Goal: Information Seeking & Learning: Learn about a topic

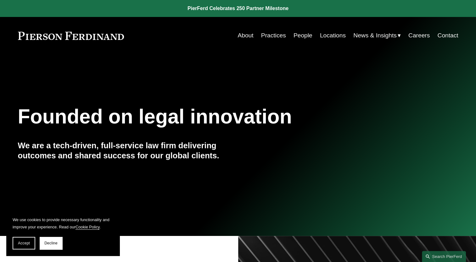
click at [301, 36] on link "People" at bounding box center [302, 36] width 19 height 12
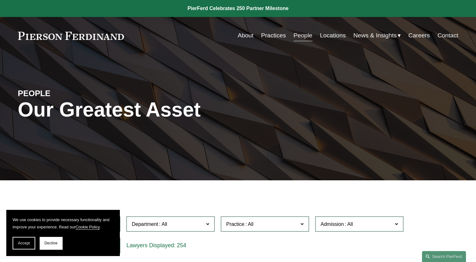
scroll to position [157, 0]
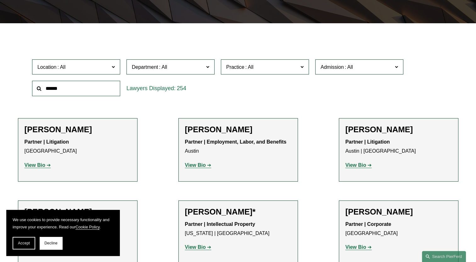
click at [58, 88] on input "text" at bounding box center [76, 88] width 88 height 15
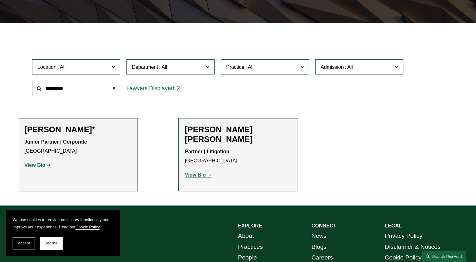
type input "*********"
click at [31, 163] on strong "View Bio" at bounding box center [35, 165] width 21 height 5
click at [202, 172] on strong "View Bio" at bounding box center [195, 174] width 21 height 5
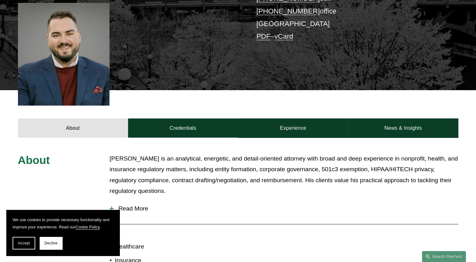
scroll to position [252, 0]
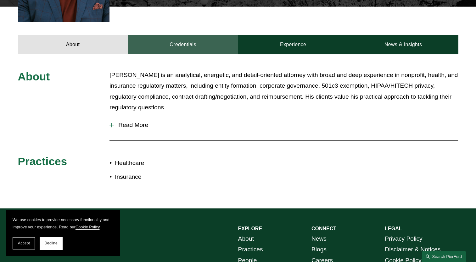
click at [198, 35] on link "Credentials" at bounding box center [183, 44] width 110 height 19
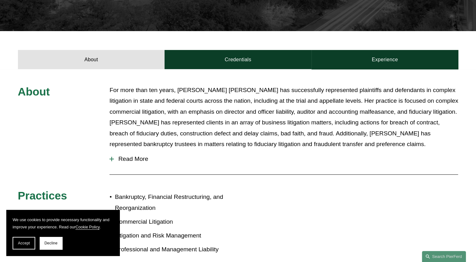
scroll to position [220, 0]
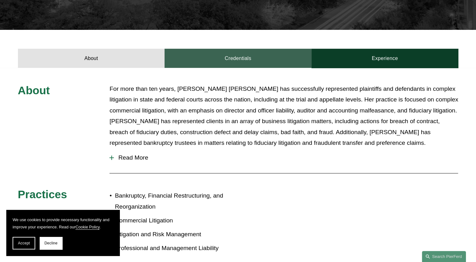
click at [217, 49] on link "Credentials" at bounding box center [237, 58] width 147 height 19
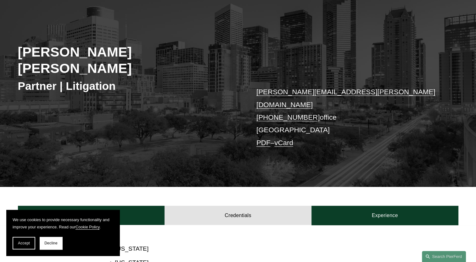
scroll to position [0, 0]
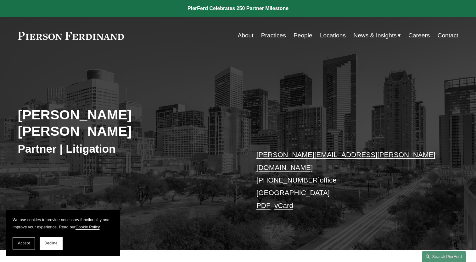
click at [263, 32] on link "Practices" at bounding box center [273, 36] width 25 height 12
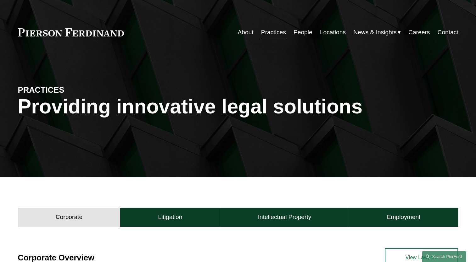
click at [303, 31] on link "People" at bounding box center [302, 32] width 19 height 12
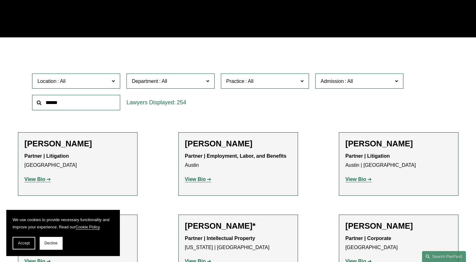
scroll to position [189, 0]
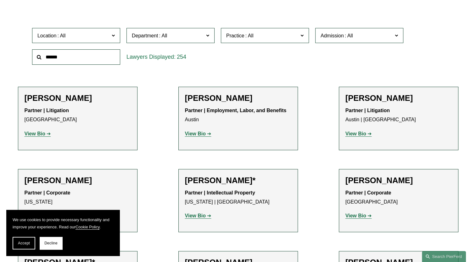
click at [63, 54] on input "text" at bounding box center [76, 56] width 88 height 15
type input "******"
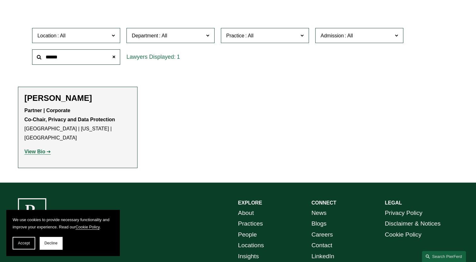
click at [42, 138] on div "Partner | Corporate Co-Chair, Privacy and Data Protection Princeton | New York …" at bounding box center [78, 131] width 106 height 50
click at [40, 149] on strong "View Bio" at bounding box center [35, 151] width 21 height 5
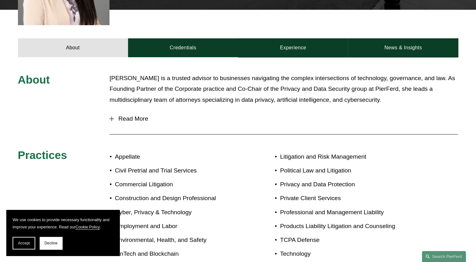
scroll to position [220, 0]
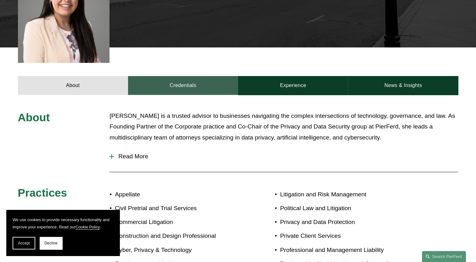
click at [170, 83] on link "Credentials" at bounding box center [183, 85] width 110 height 19
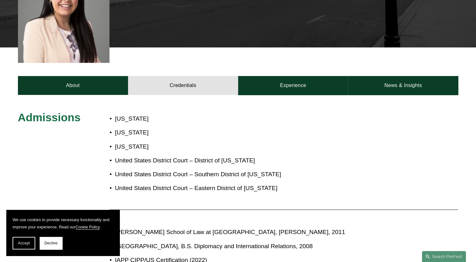
scroll to position [126, 0]
